Goal: Information Seeking & Learning: Learn about a topic

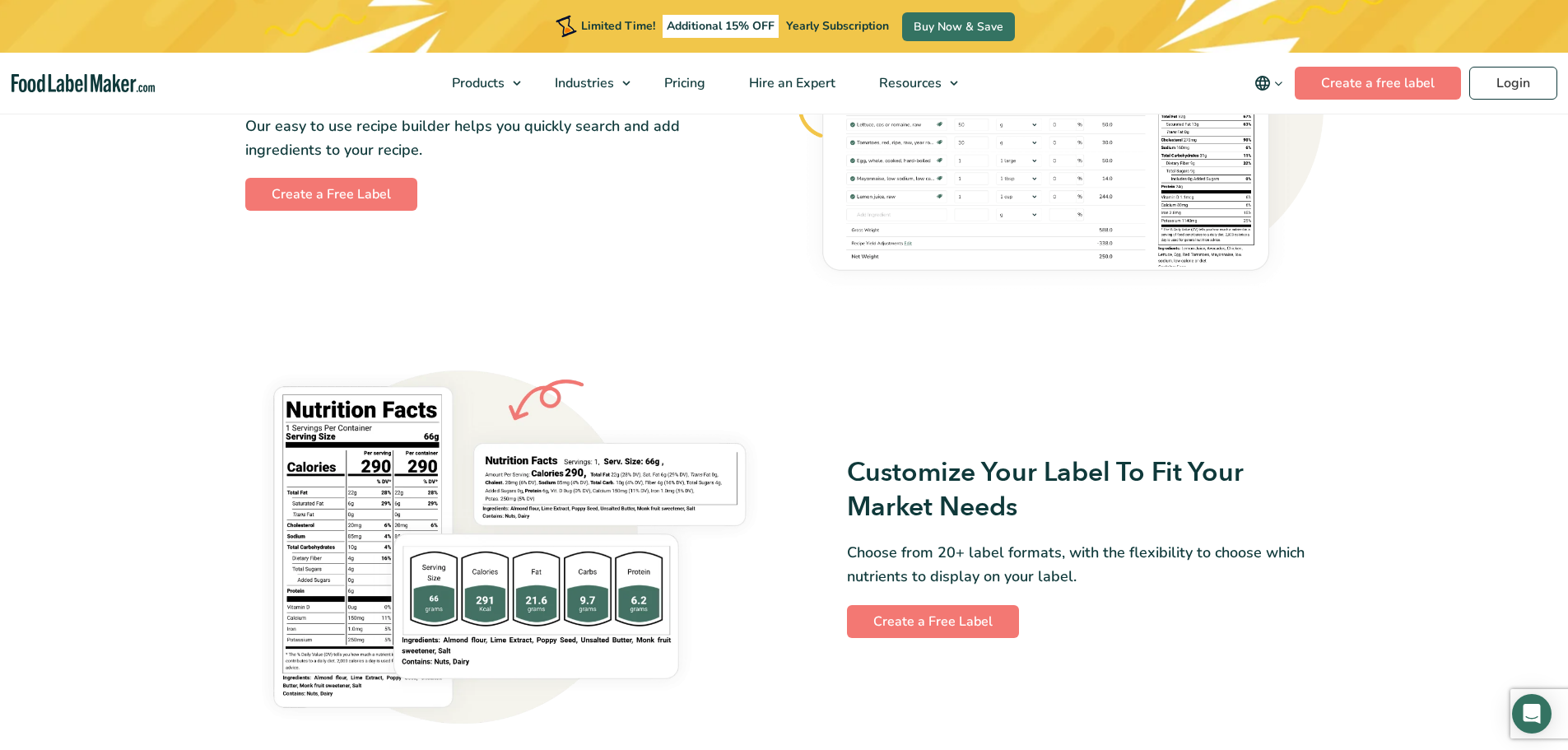
scroll to position [1318, 0]
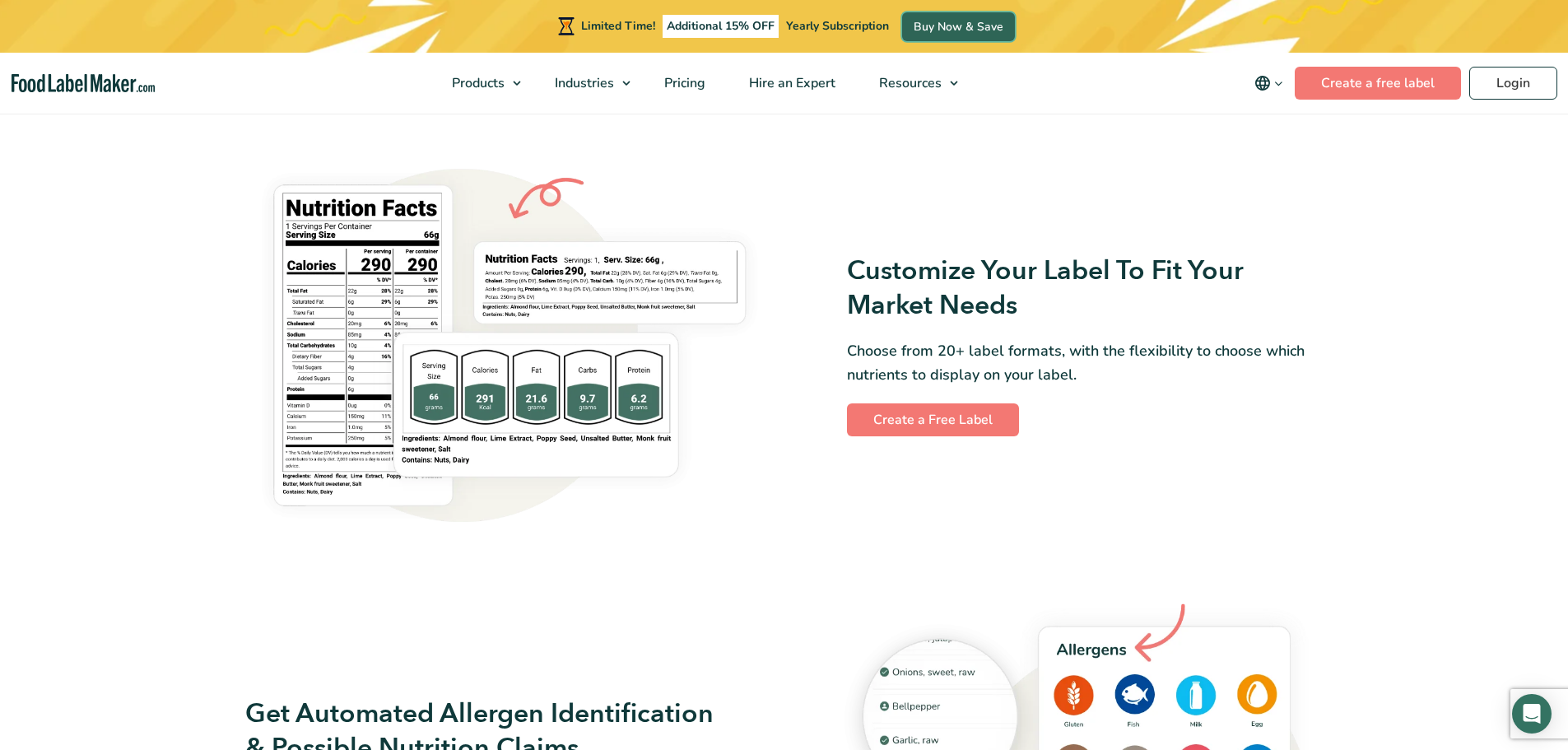
click at [954, 26] on link "Buy Now & Save" at bounding box center [958, 27] width 113 height 28
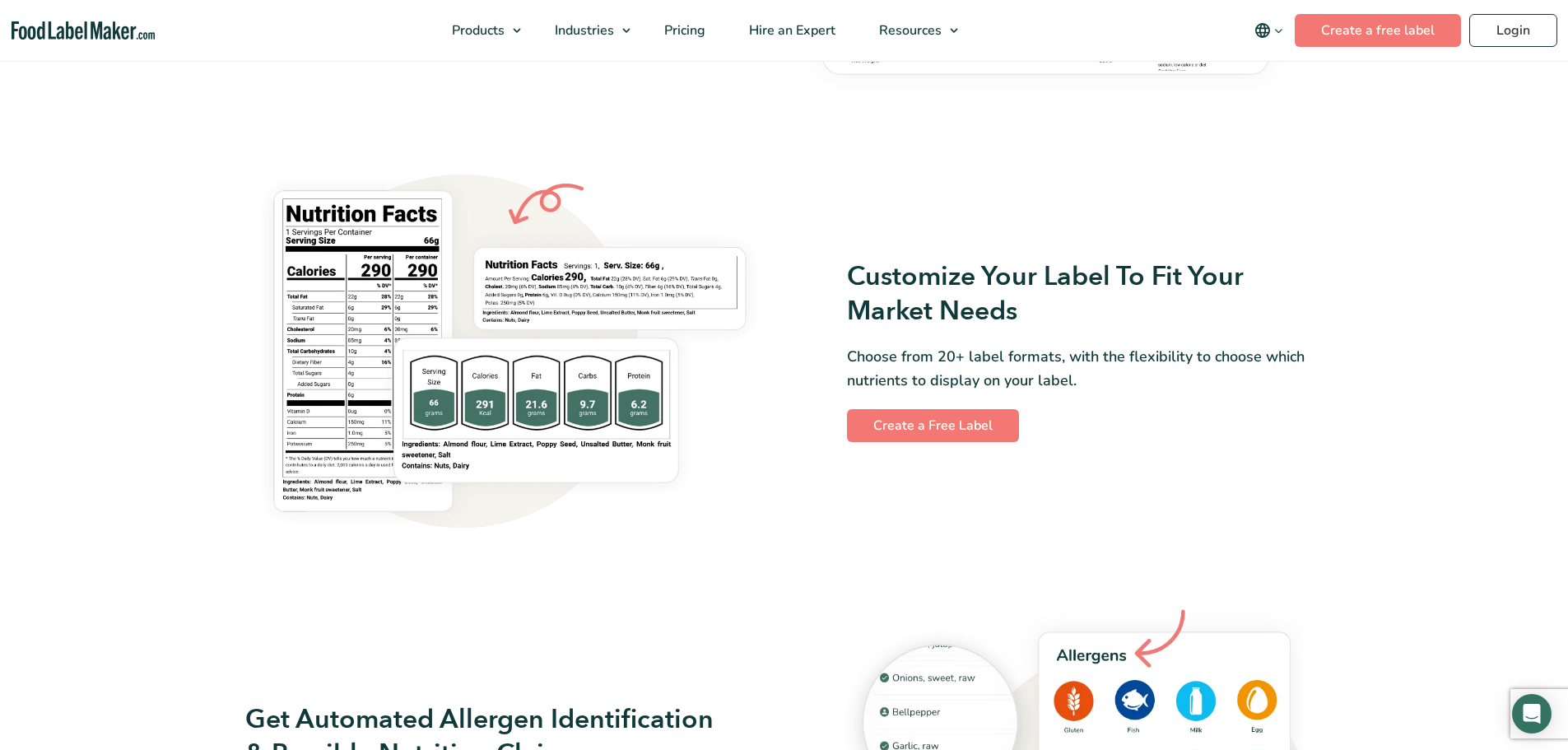
scroll to position [1312, 0]
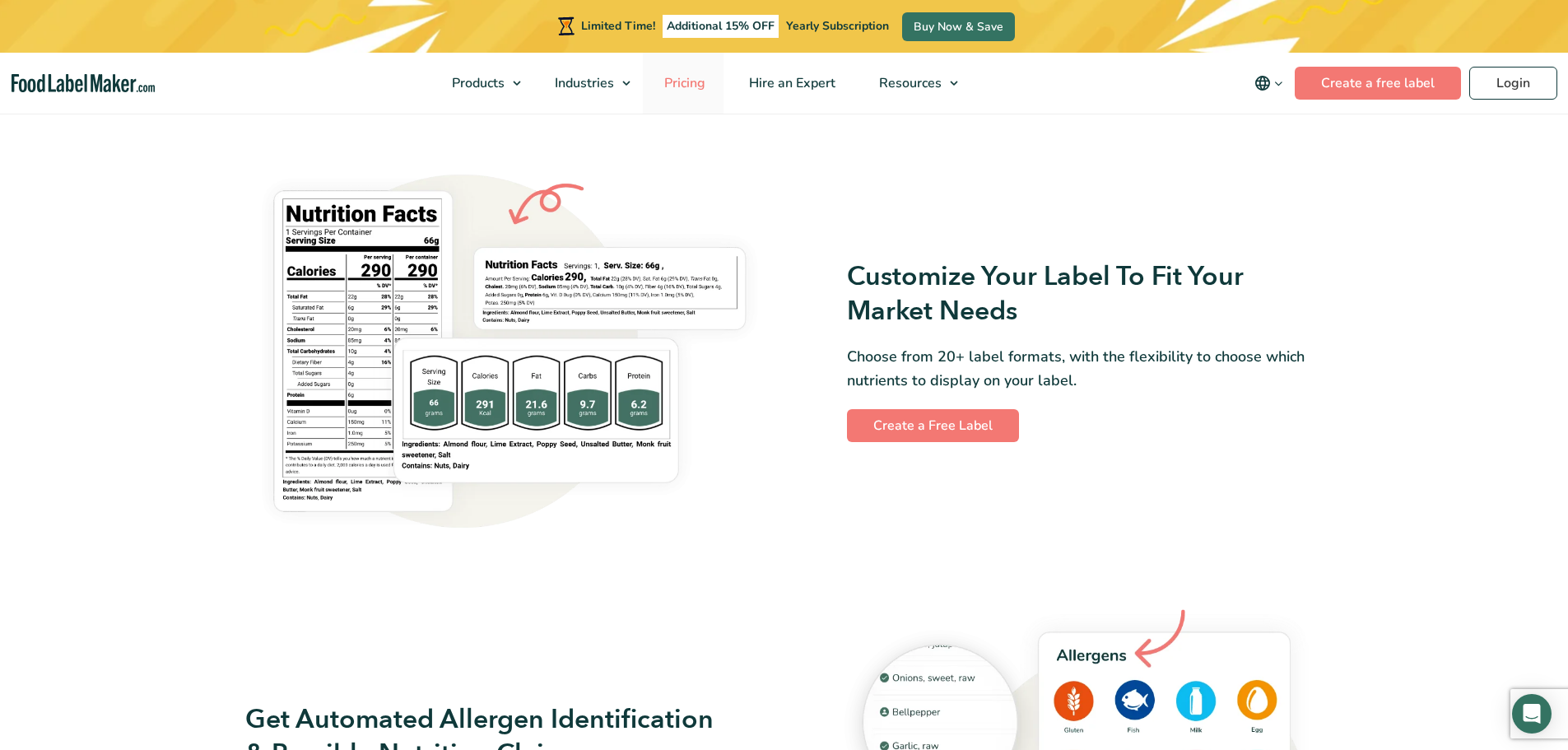
click at [678, 79] on span "Pricing" at bounding box center [683, 84] width 48 height 18
